Goal: Information Seeking & Learning: Learn about a topic

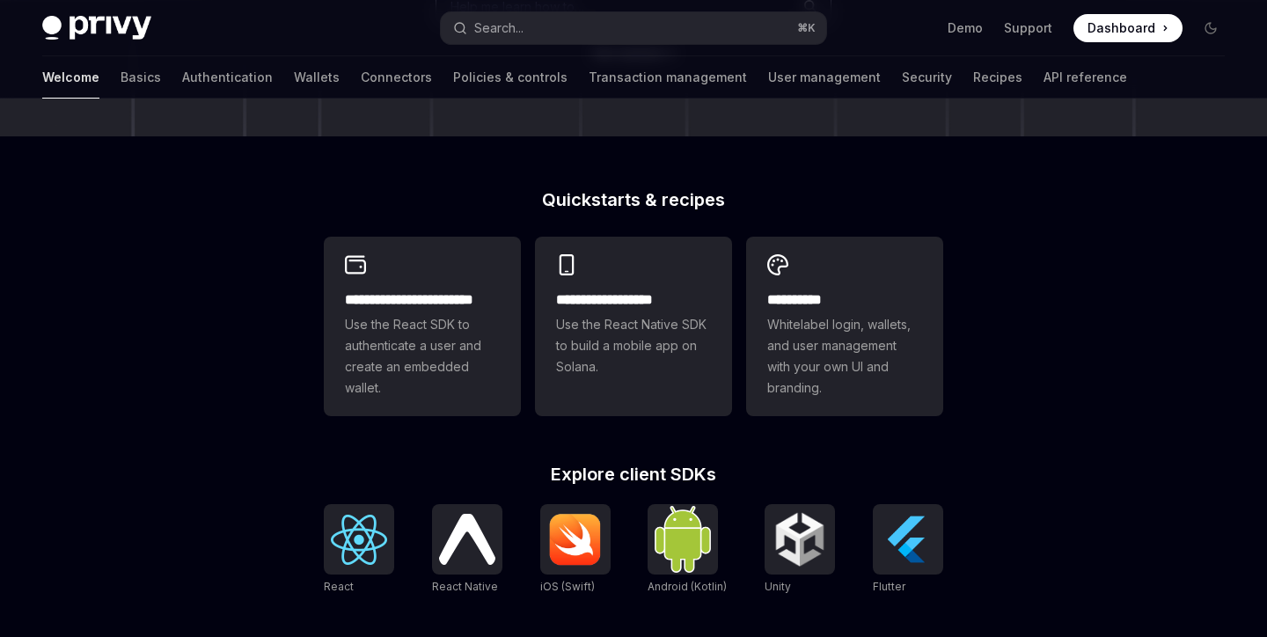
scroll to position [366, 0]
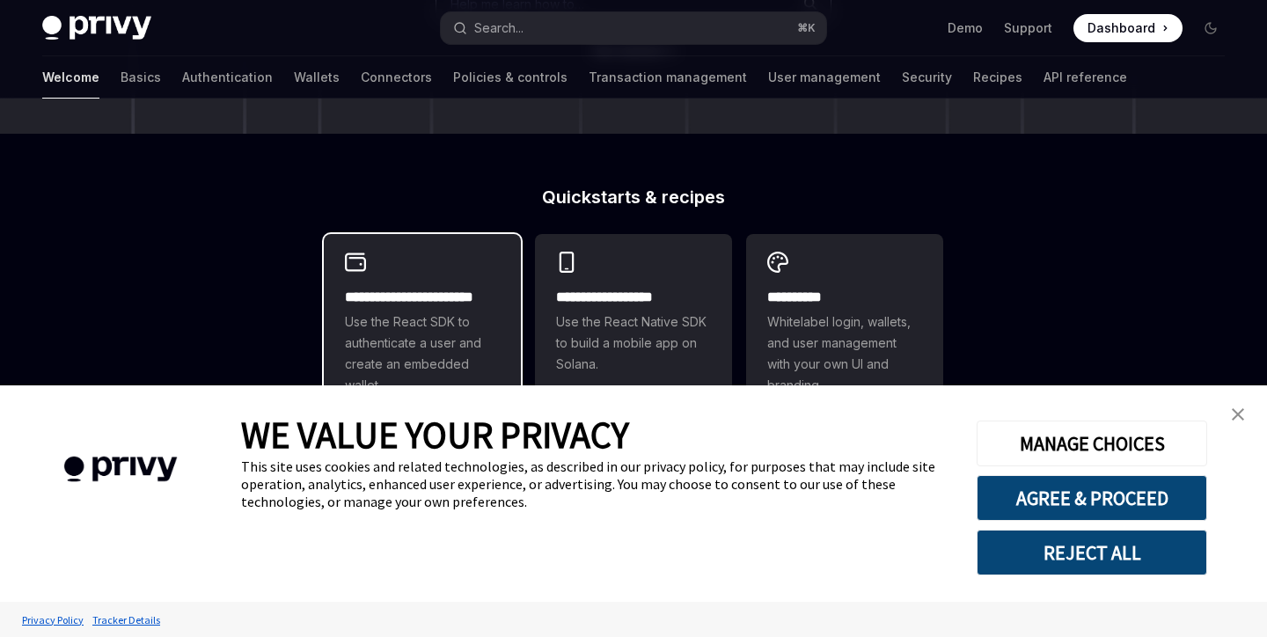
click at [431, 308] on div "**********" at bounding box center [422, 341] width 155 height 109
type textarea "*"
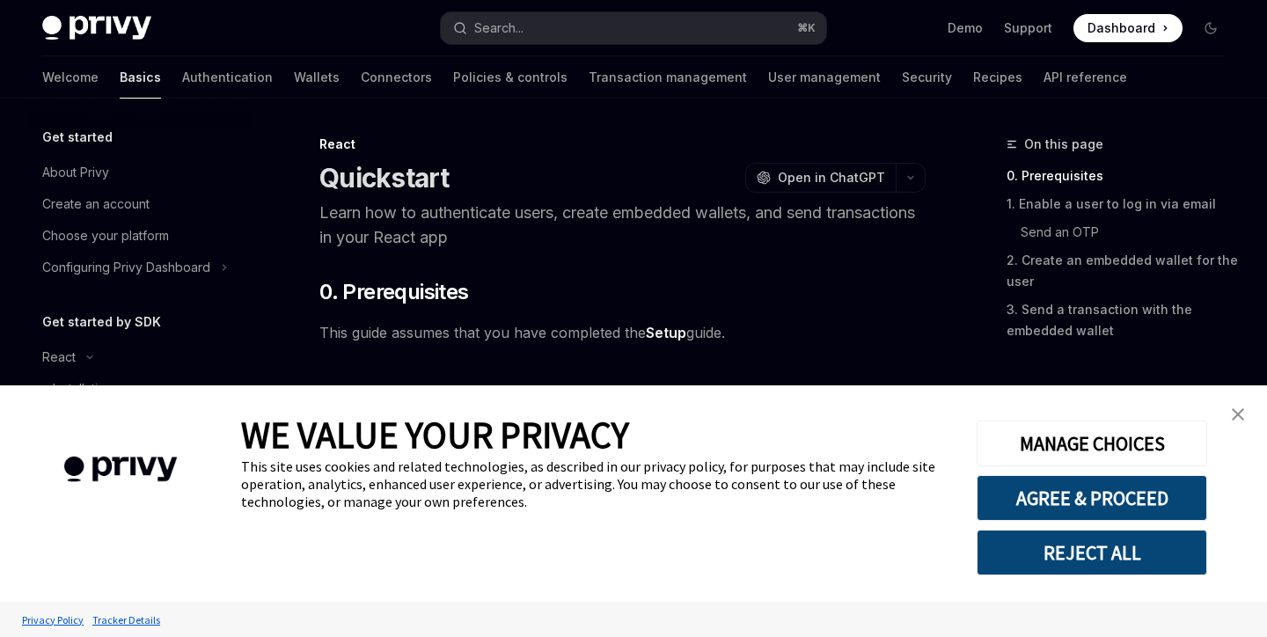
click at [1076, 552] on button "REJECT ALL" at bounding box center [1092, 553] width 231 height 46
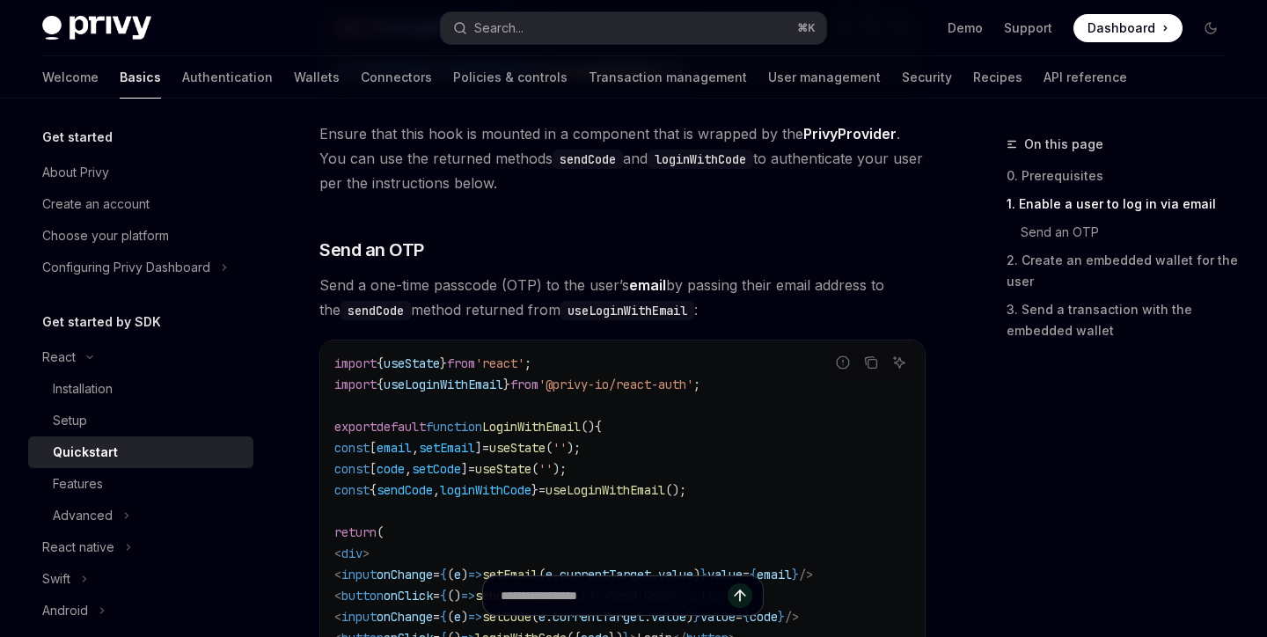
scroll to position [610, 0]
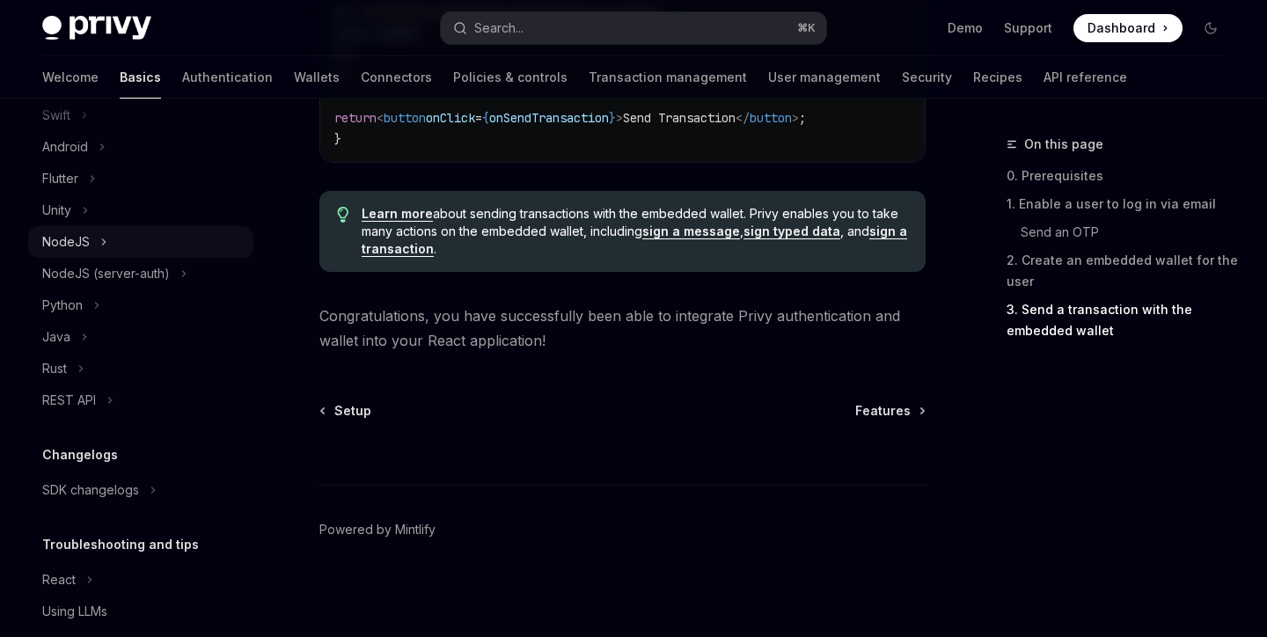
scroll to position [521, 0]
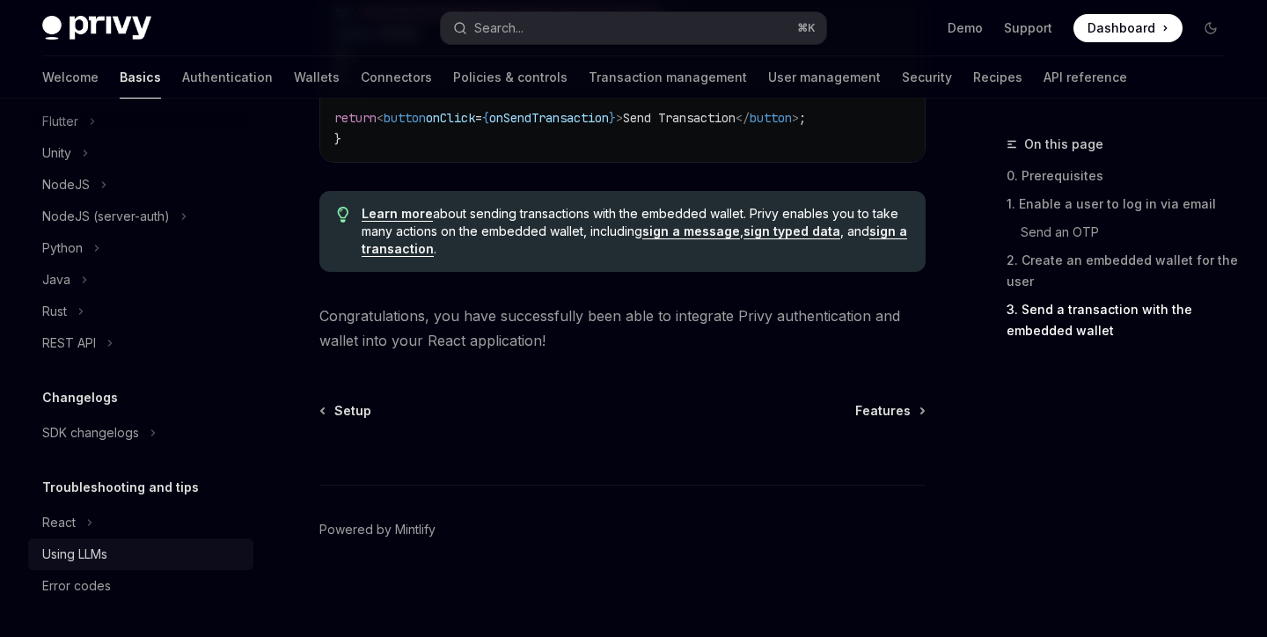
click at [93, 554] on div "Using LLMs" at bounding box center [74, 554] width 65 height 21
type textarea "*"
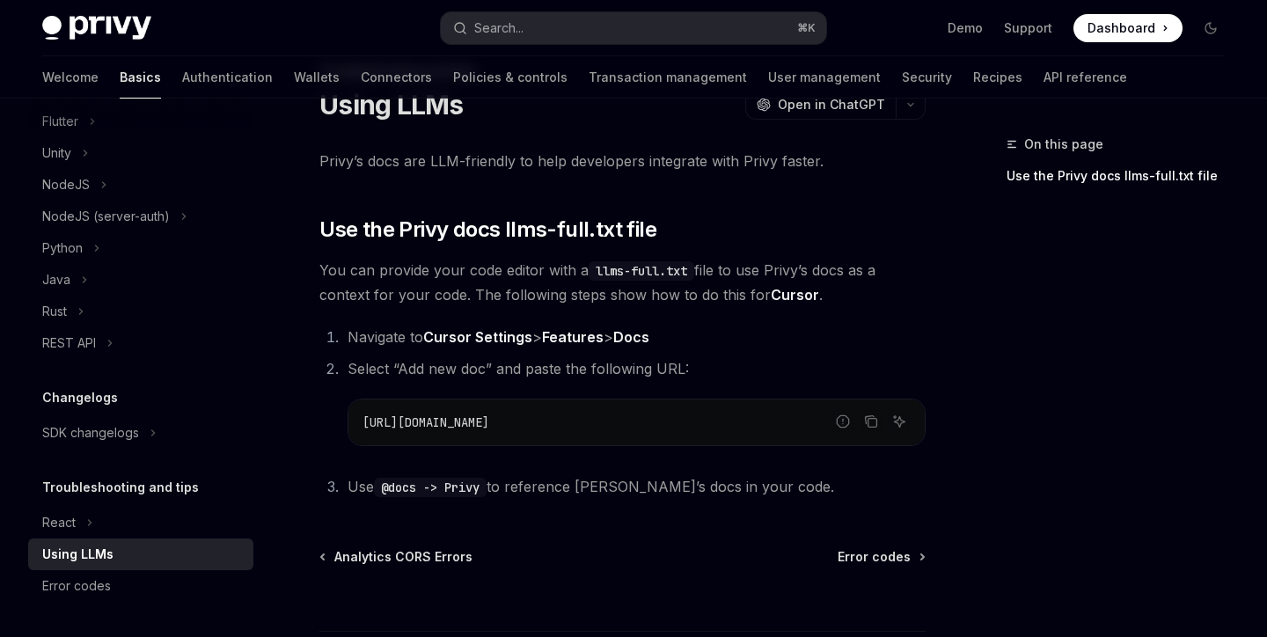
scroll to position [75, 0]
click at [636, 274] on code "llms-full.txt" at bounding box center [642, 269] width 106 height 19
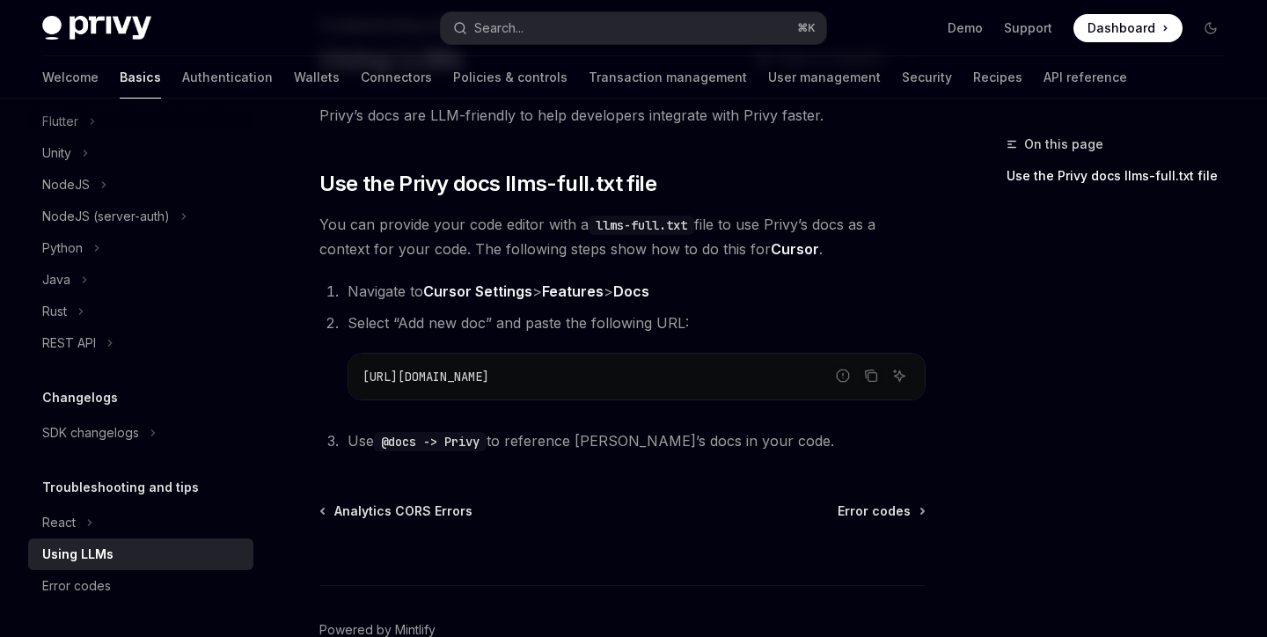
scroll to position [219, 0]
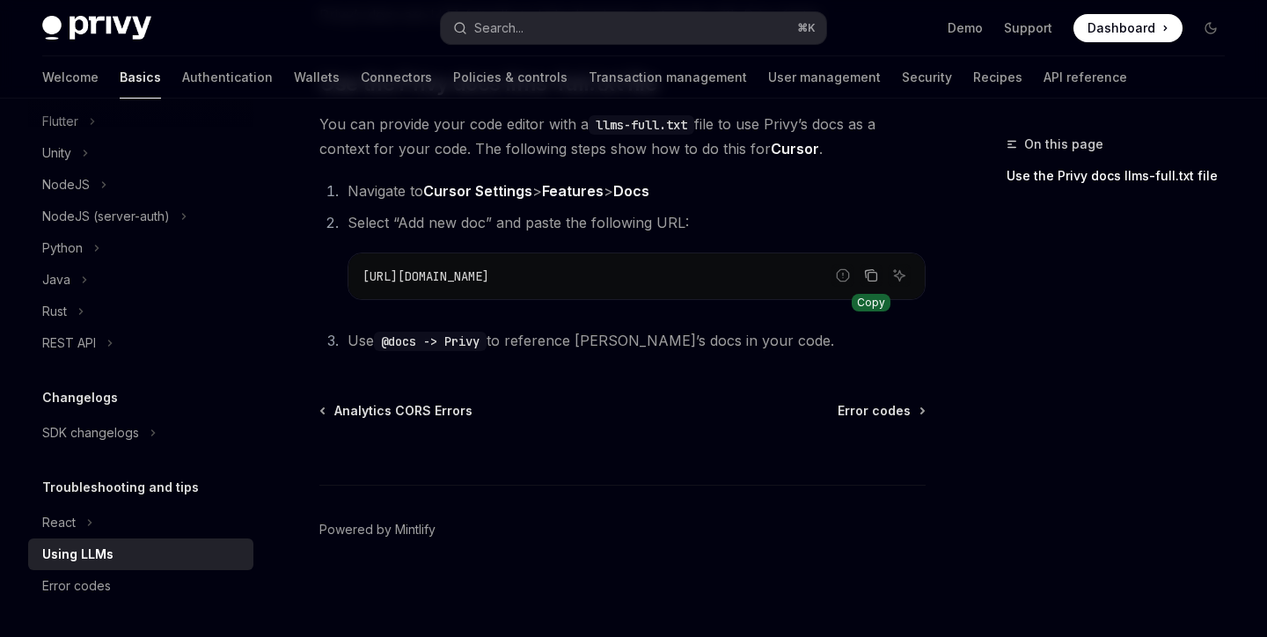
click at [868, 269] on icon "Copy the contents from the code block" at bounding box center [871, 275] width 14 height 14
